Goal: Information Seeking & Learning: Learn about a topic

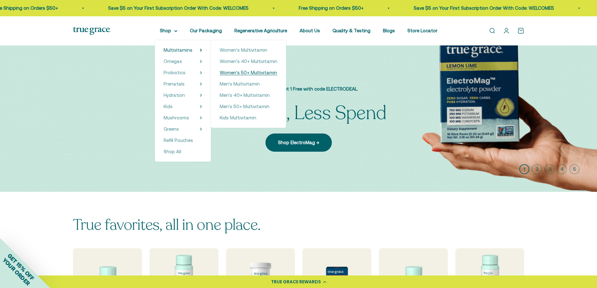
click at [246, 72] on span "Women's 50+ Multivitamin" at bounding box center [248, 72] width 57 height 5
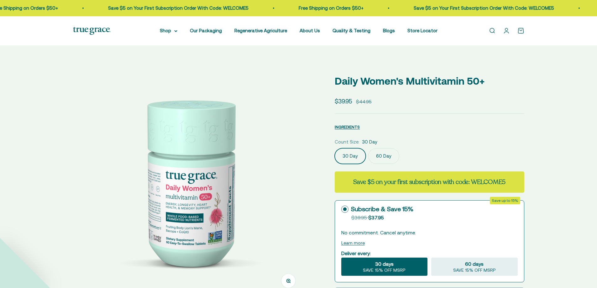
select select "3"
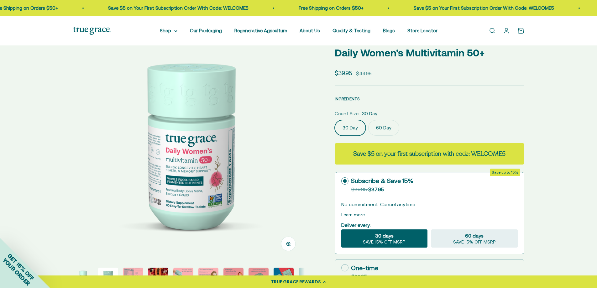
scroll to position [94, 0]
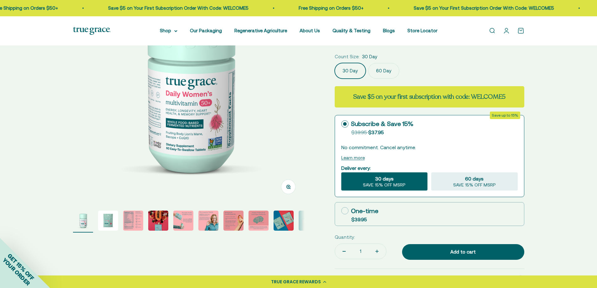
click at [102, 220] on img "Go to item 2" at bounding box center [108, 221] width 20 height 20
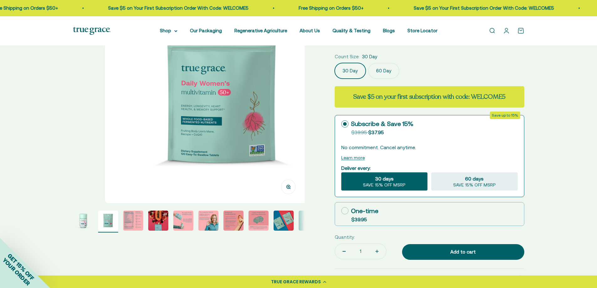
scroll to position [0, 239]
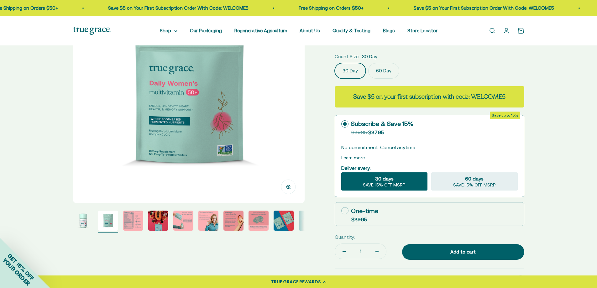
click at [129, 217] on img "Go to item 3" at bounding box center [133, 221] width 20 height 20
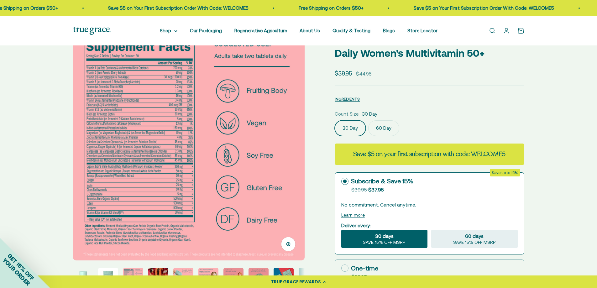
scroll to position [63, 0]
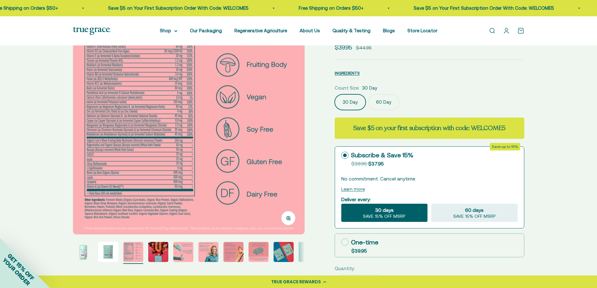
click at [163, 253] on img "Go to item 4" at bounding box center [158, 252] width 20 height 20
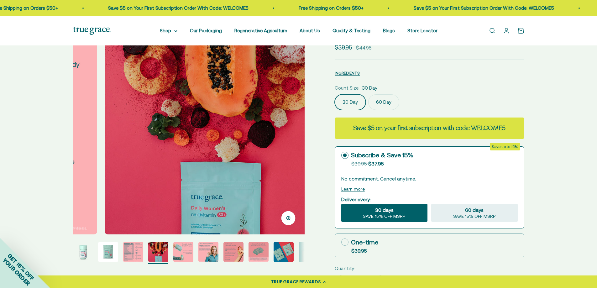
scroll to position [0, 718]
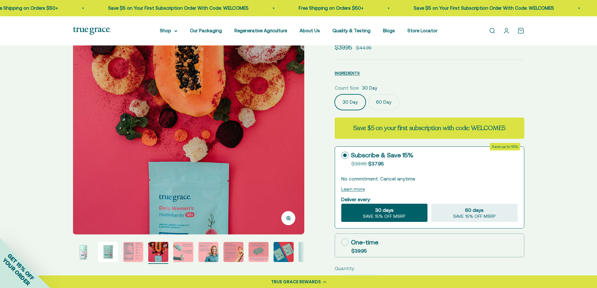
click at [138, 251] on img "Go to item 3" at bounding box center [133, 252] width 20 height 20
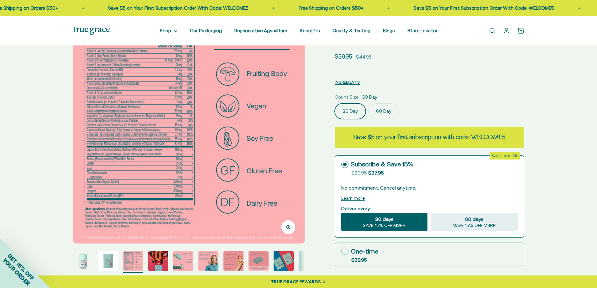
scroll to position [63, 0]
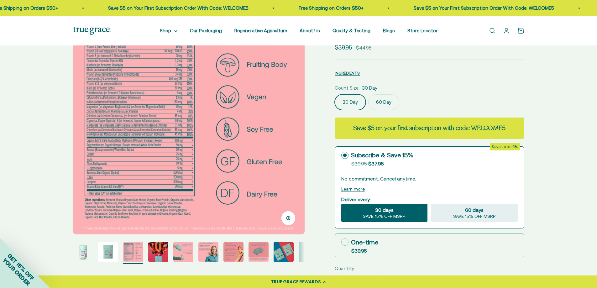
click at [159, 253] on img "Go to item 4" at bounding box center [158, 252] width 20 height 20
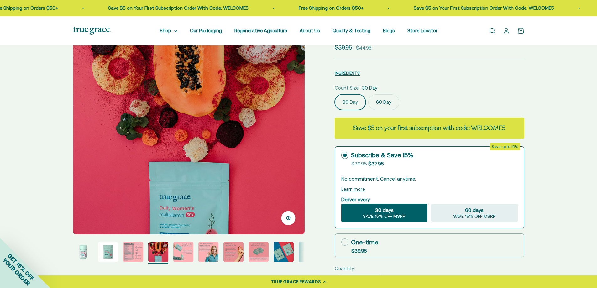
scroll to position [0, 718]
click at [182, 249] on img "Go to item 5" at bounding box center [183, 252] width 20 height 20
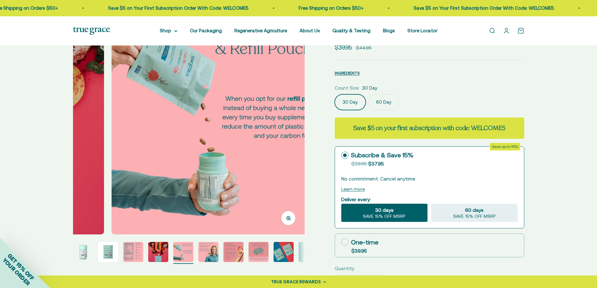
scroll to position [0, 958]
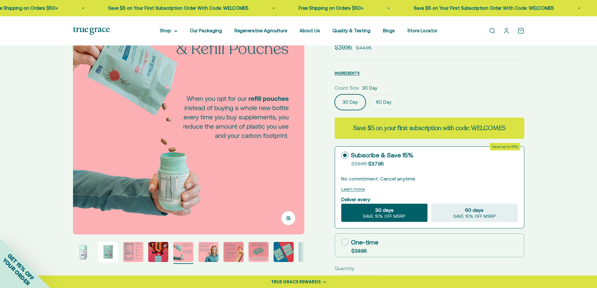
click at [207, 248] on img "Go to item 6" at bounding box center [209, 252] width 20 height 20
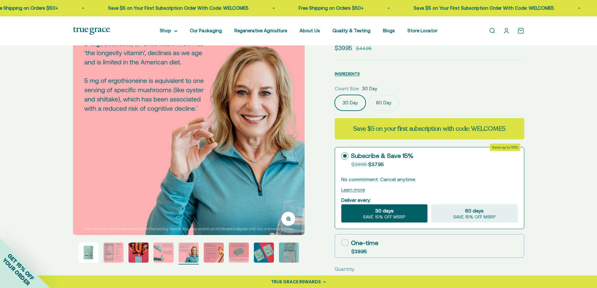
scroll to position [63, 0]
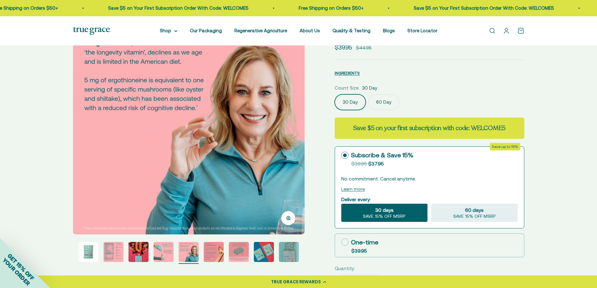
click at [240, 257] on img "Go to item 8" at bounding box center [239, 252] width 20 height 20
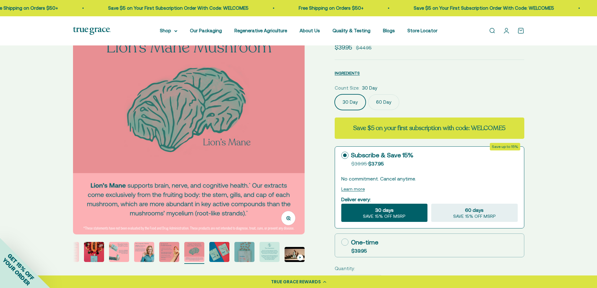
click at [249, 254] on img "Go to item 10" at bounding box center [245, 252] width 20 height 20
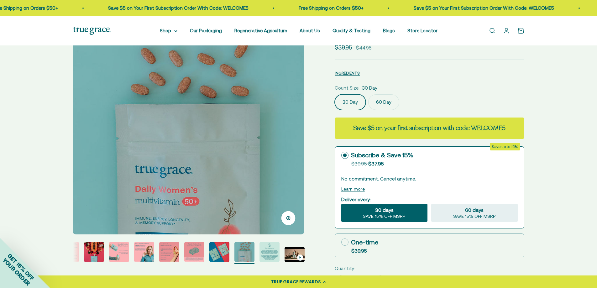
click at [266, 253] on img "Go to item 11" at bounding box center [270, 252] width 20 height 20
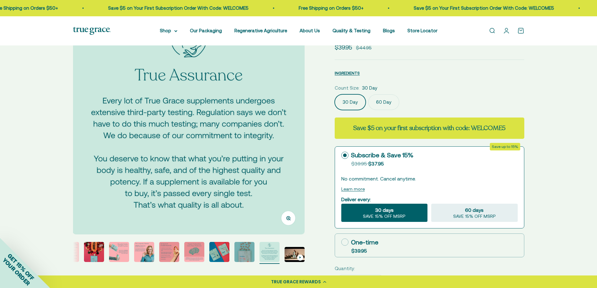
click at [297, 252] on img "Go to item 12" at bounding box center [295, 254] width 20 height 15
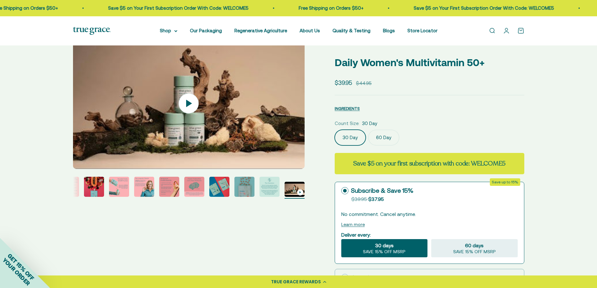
scroll to position [0, 0]
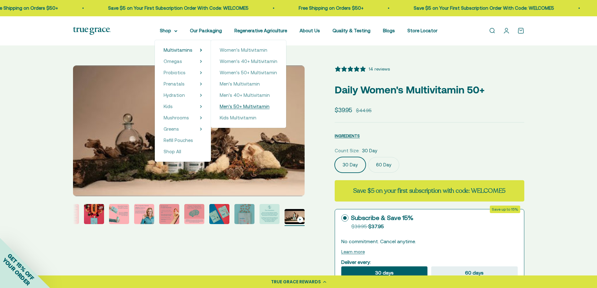
click at [244, 107] on span "Men's 50+ Multivitamin" at bounding box center [245, 106] width 50 height 5
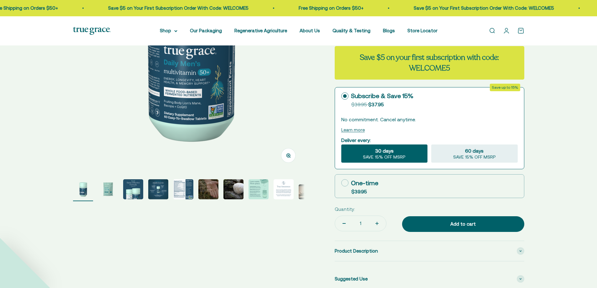
click at [112, 189] on img "Go to item 2" at bounding box center [108, 189] width 20 height 20
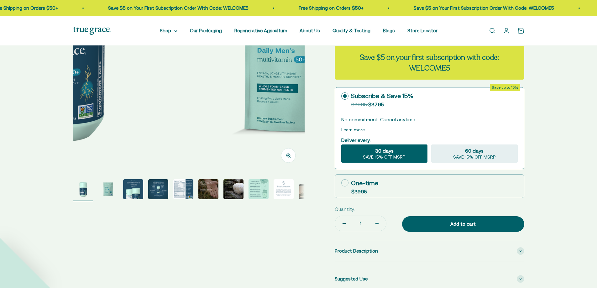
select select "3"
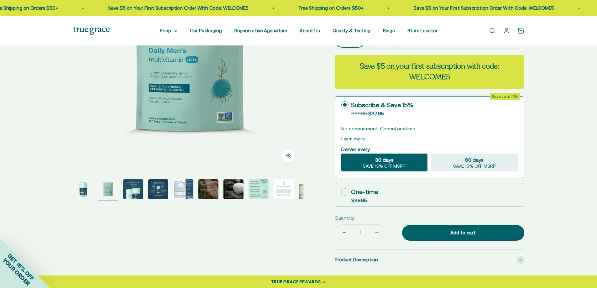
scroll to position [0, 239]
click at [134, 194] on img "Go to item 3" at bounding box center [133, 189] width 20 height 20
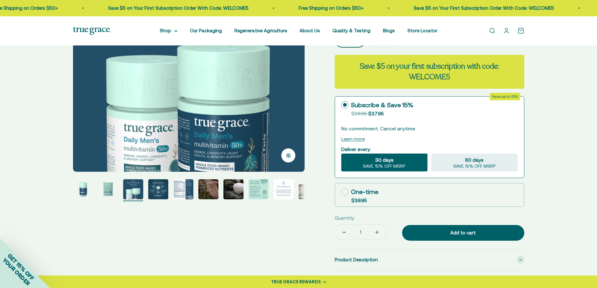
click at [168, 188] on img "Go to item 4" at bounding box center [158, 189] width 20 height 20
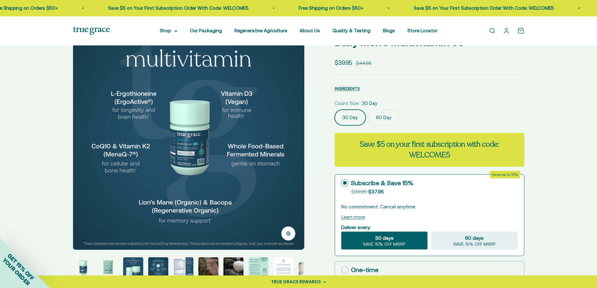
scroll to position [63, 0]
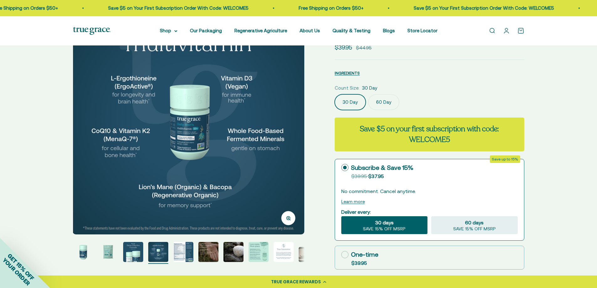
click at [188, 250] on img "Go to item 5" at bounding box center [183, 252] width 20 height 20
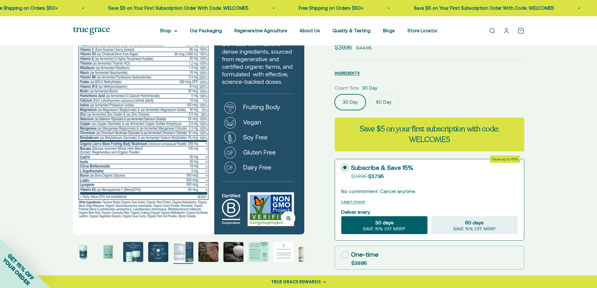
click at [206, 253] on img "Go to item 6" at bounding box center [209, 252] width 20 height 20
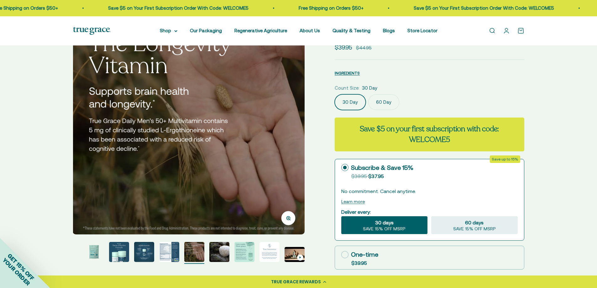
click at [226, 249] on img "Go to item 7" at bounding box center [220, 252] width 20 height 20
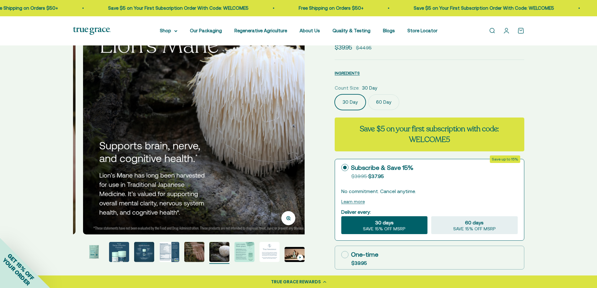
scroll to position [0, 1436]
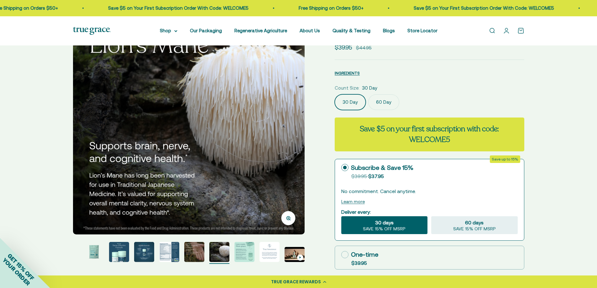
click at [243, 249] on img "Go to item 8" at bounding box center [245, 252] width 20 height 20
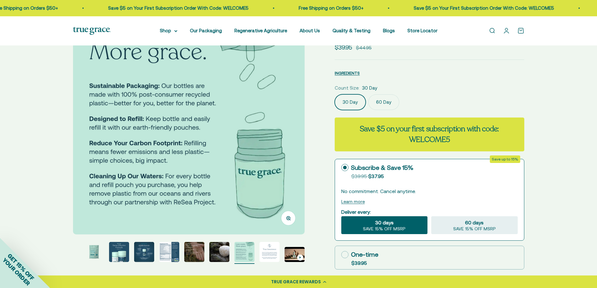
click at [203, 253] on img "Go to item 6" at bounding box center [194, 252] width 20 height 20
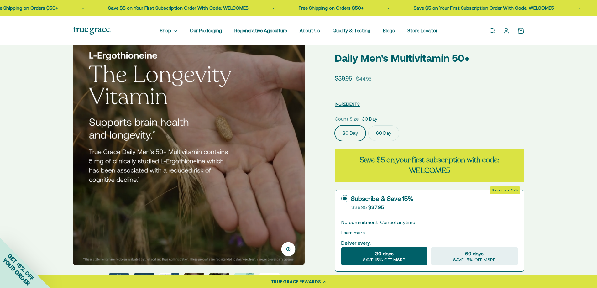
scroll to position [94, 0]
